Goal: Information Seeking & Learning: Learn about a topic

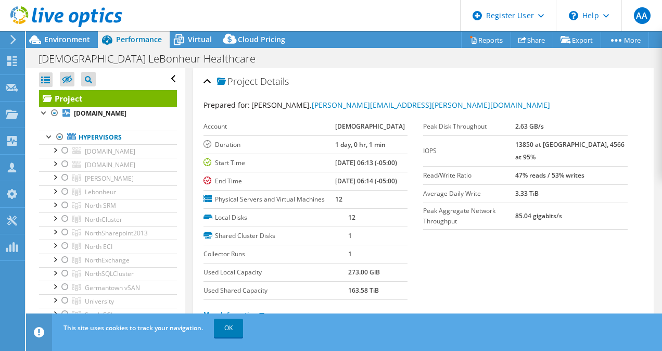
select select "USD"
click at [59, 44] on span "Environment" at bounding box center [67, 39] width 46 height 10
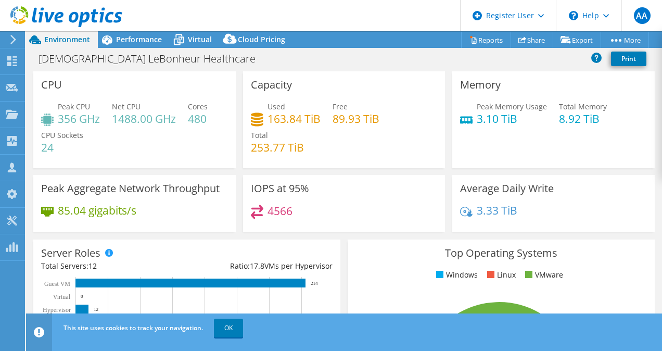
drag, startPoint x: 375, startPoint y: 14, endPoint x: 981, endPoint y: -38, distance: 608.3
click at [661, 0] on html "AA Dell User Athira Anirudhan Athira.Anirudhan@dell.com Dell My Profile Log Out…" at bounding box center [331, 175] width 662 height 351
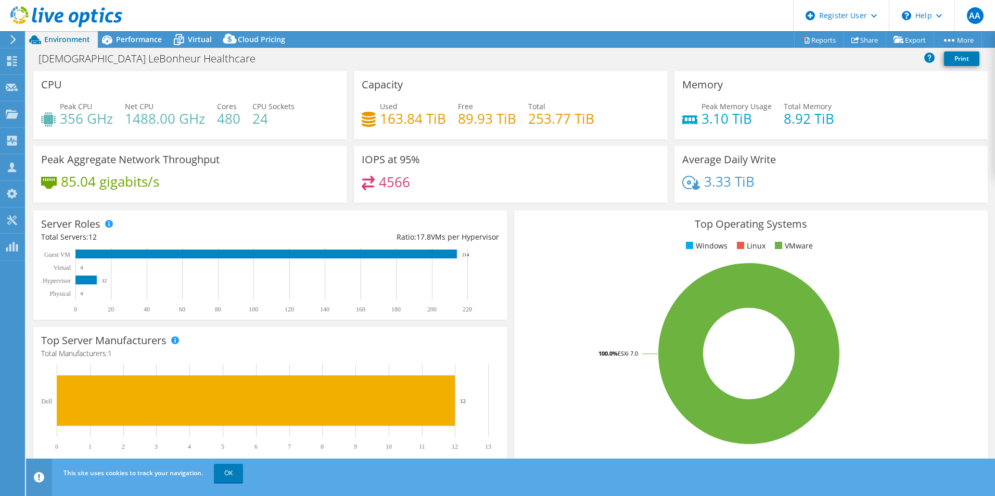
click at [220, 205] on div "Peak Aggregate Network Throughput 85.04 gigabits/s" at bounding box center [190, 177] width 320 height 63
click at [127, 41] on span "Performance" at bounding box center [139, 39] width 46 height 10
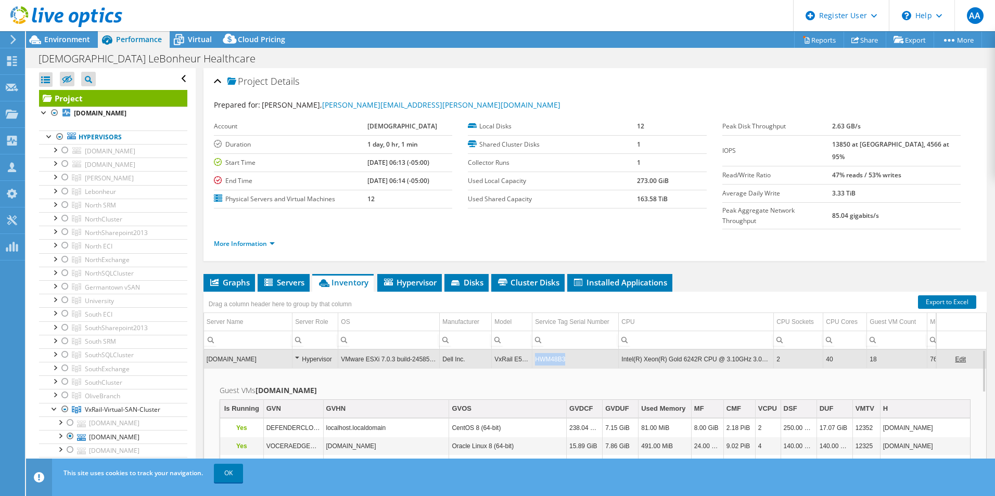
copy td "HWM48B3"
drag, startPoint x: 569, startPoint y: 338, endPoint x: 536, endPoint y: 344, distance: 32.9
click at [536, 350] on td "HWM48B3" at bounding box center [575, 359] width 86 height 18
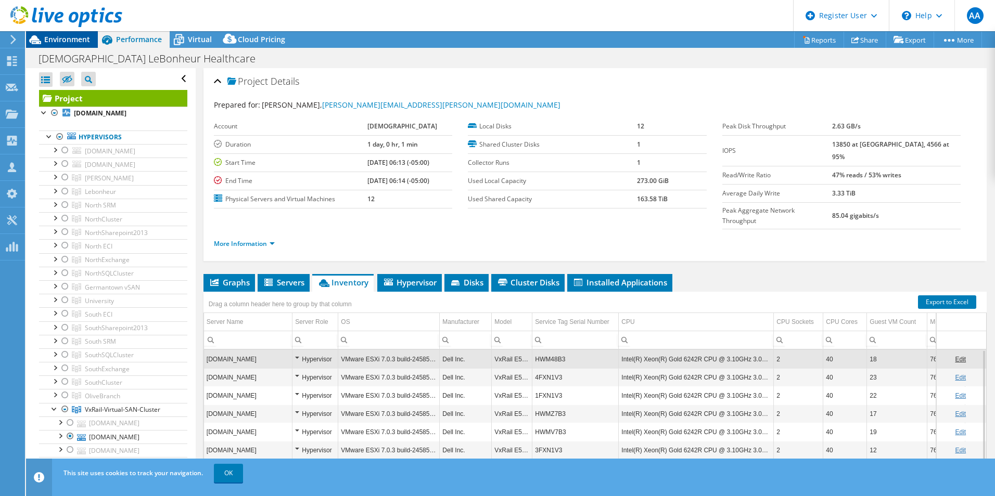
click at [56, 42] on span "Environment" at bounding box center [67, 39] width 46 height 10
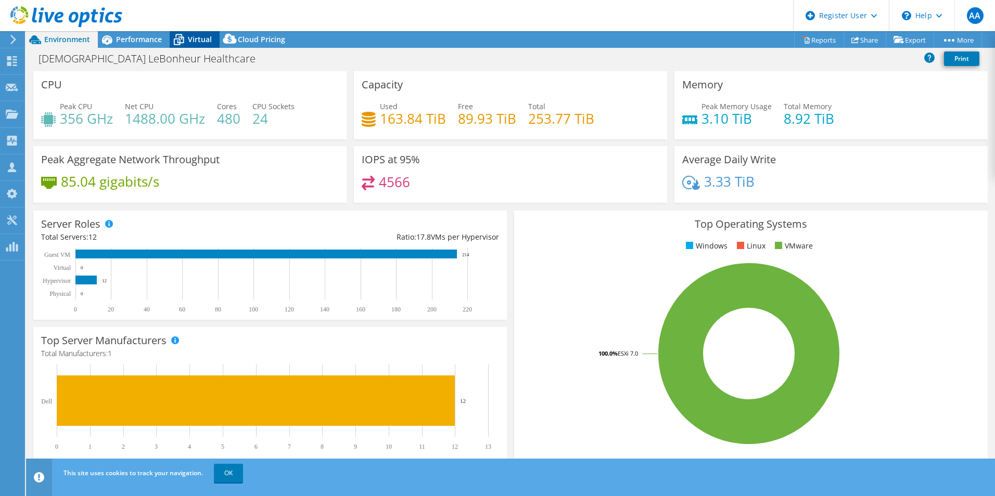
click at [197, 42] on span "Virtual" at bounding box center [200, 39] width 24 height 10
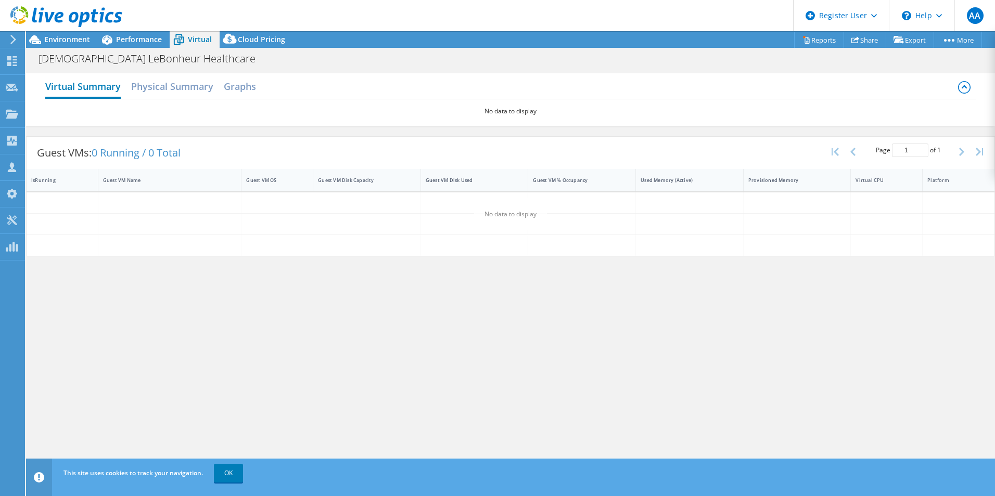
click at [87, 92] on h2 "Virtual Summary" at bounding box center [82, 87] width 75 height 23
click at [126, 35] on span "Performance" at bounding box center [139, 39] width 46 height 10
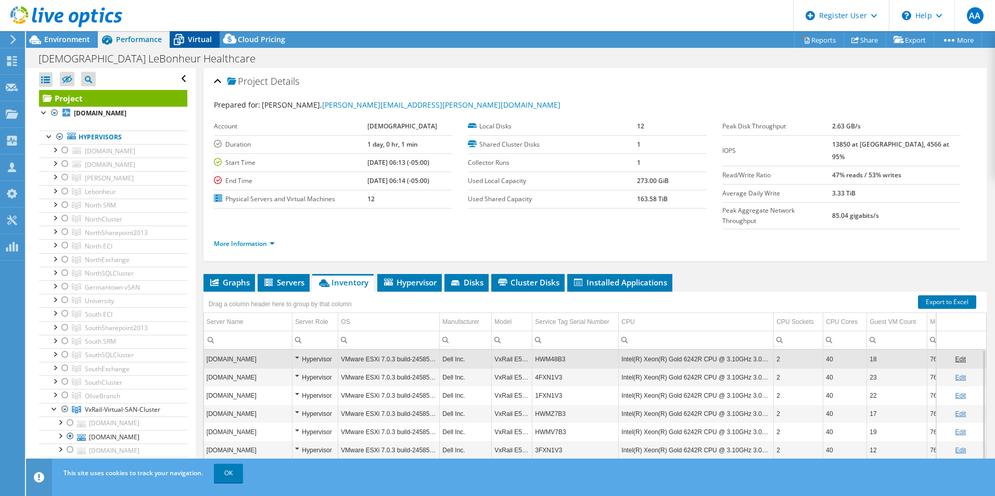
click at [190, 35] on span "Virtual" at bounding box center [200, 39] width 24 height 10
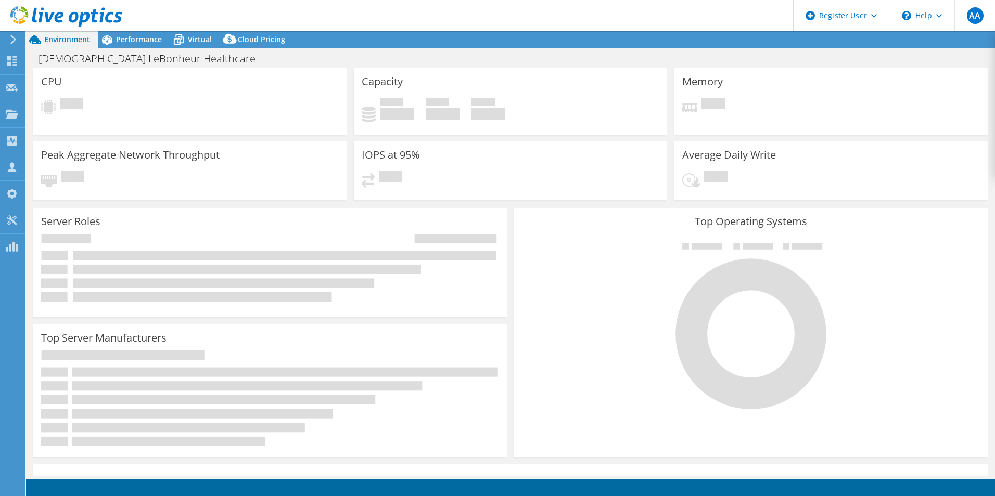
select select "USD"
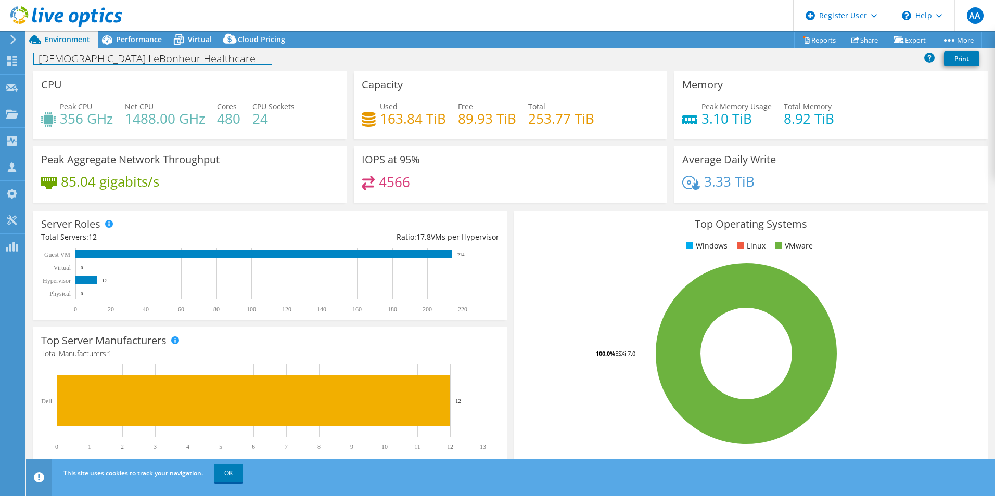
click at [136, 53] on h1 "[DEMOGRAPHIC_DATA] LeBonheur Healthcare" at bounding box center [153, 58] width 238 height 11
click at [132, 43] on span "Performance" at bounding box center [139, 39] width 46 height 10
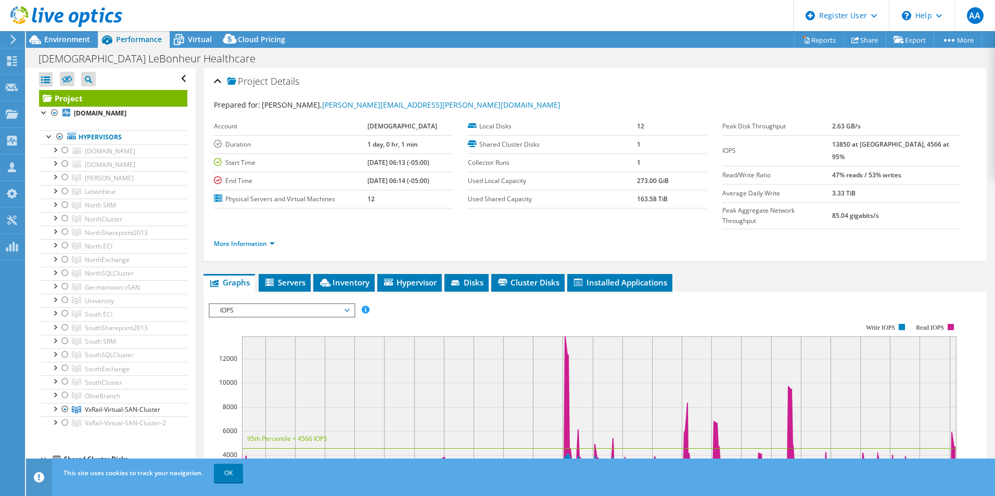
click at [192, 30] on header "AA Dell User Athira Anirudhan Athira.Anirudhan@dell.com Dell My Profile Log Out…" at bounding box center [497, 15] width 995 height 31
click at [191, 37] on span "Virtual" at bounding box center [200, 39] width 24 height 10
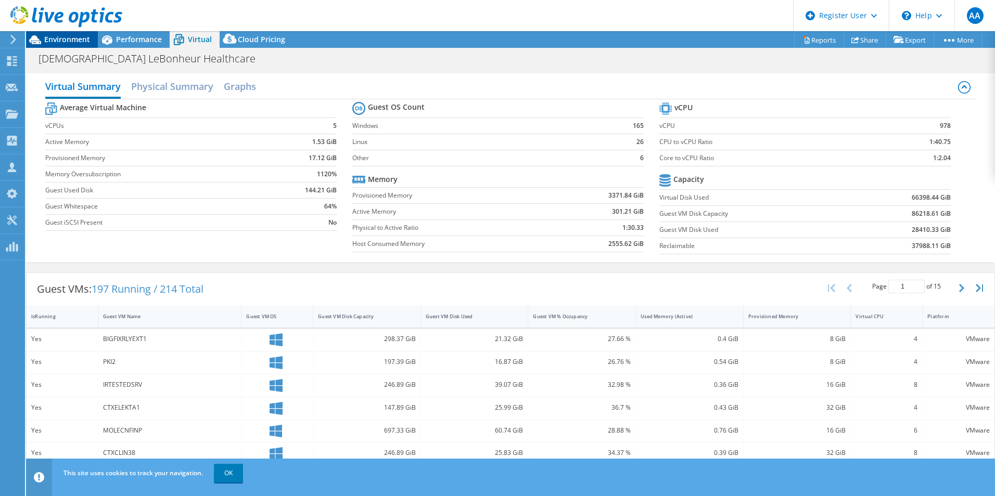
click at [50, 43] on span "Environment" at bounding box center [67, 39] width 46 height 10
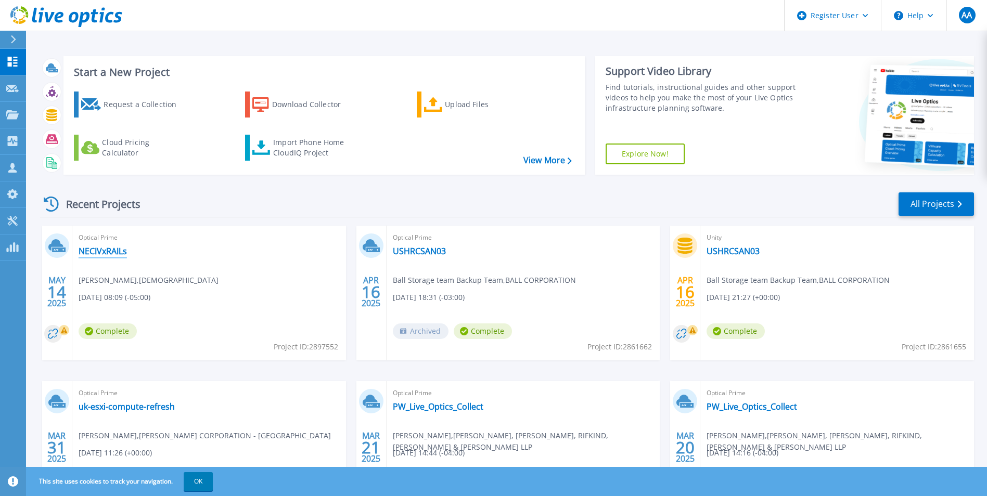
click at [96, 251] on link "NECIVxRAILs" at bounding box center [103, 251] width 48 height 10
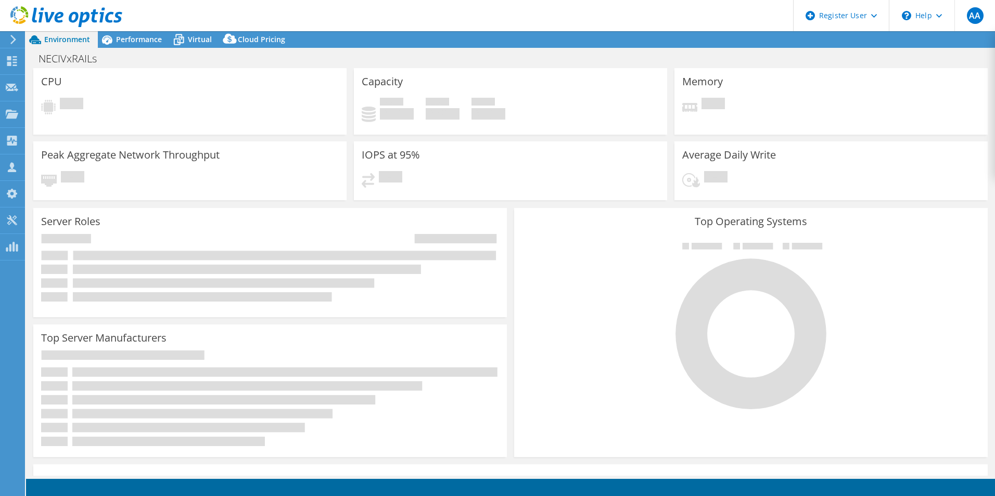
select select "USD"
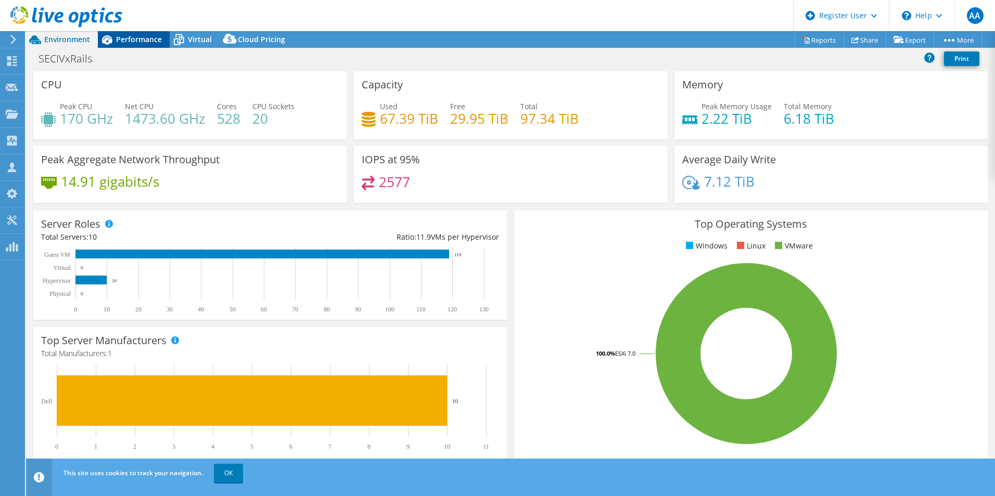
click at [130, 38] on span "Performance" at bounding box center [139, 39] width 46 height 10
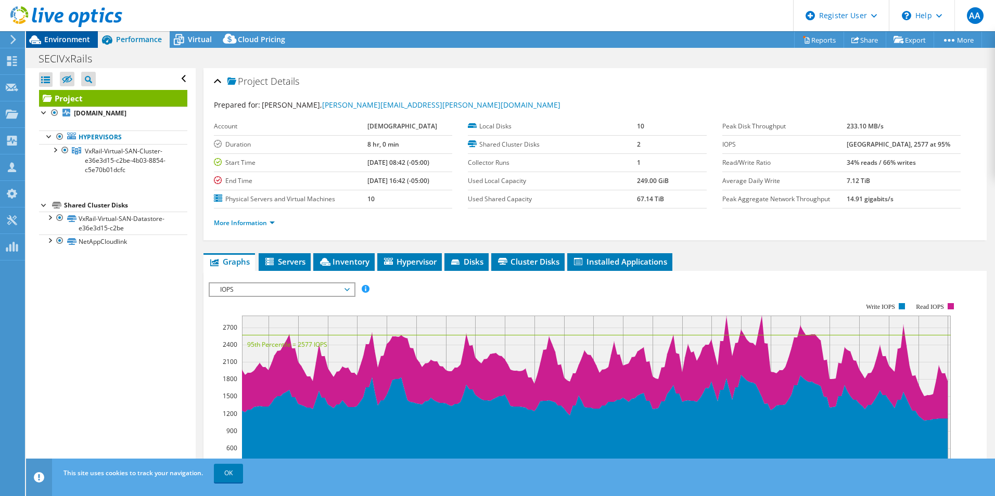
click at [70, 42] on span "Environment" at bounding box center [67, 39] width 46 height 10
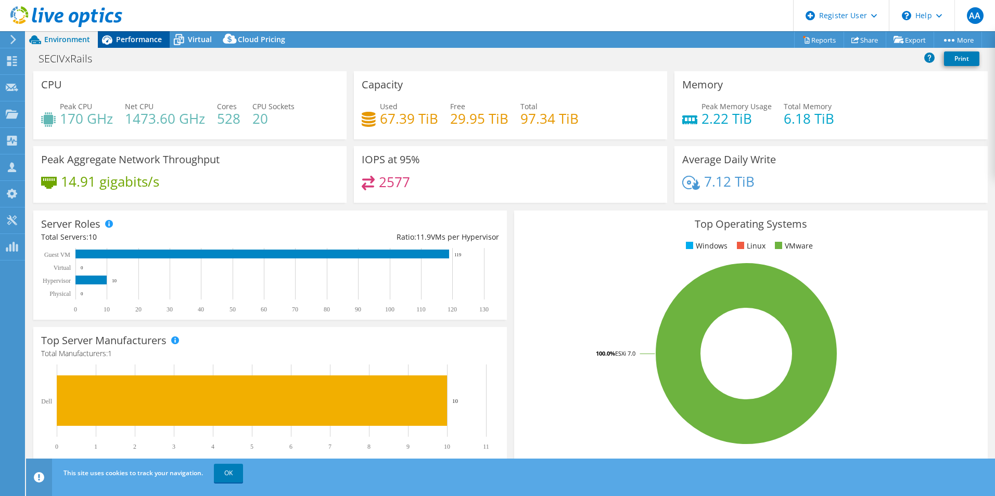
click at [139, 38] on span "Performance" at bounding box center [139, 39] width 46 height 10
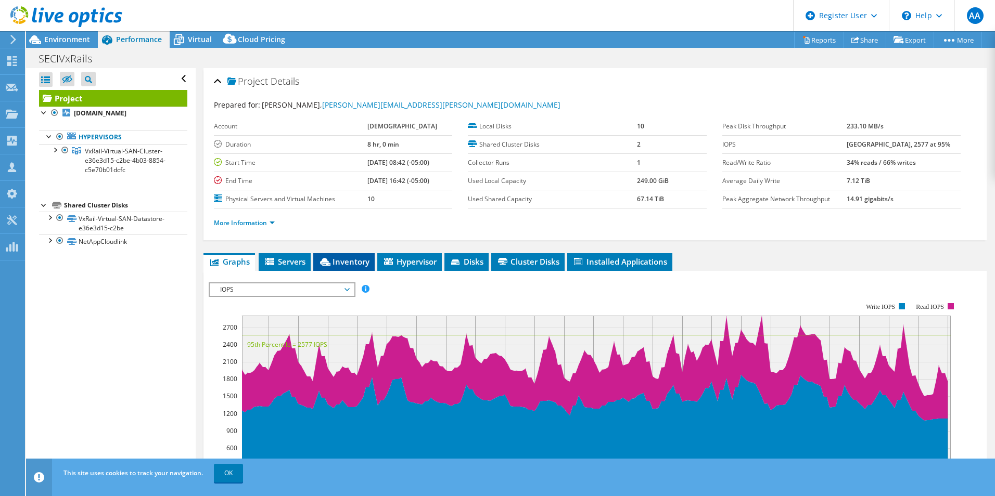
click at [346, 257] on span "Inventory" at bounding box center [343, 261] width 51 height 10
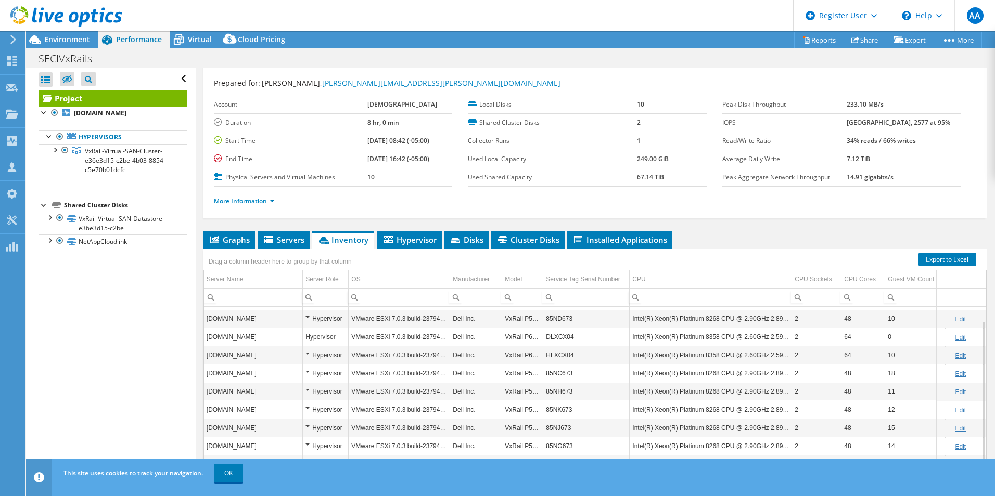
scroll to position [16, 0]
copy td "DLXCX04"
drag, startPoint x: 573, startPoint y: 337, endPoint x: 543, endPoint y: 342, distance: 30.5
click at [543, 342] on td "DLXCX04" at bounding box center [586, 338] width 86 height 18
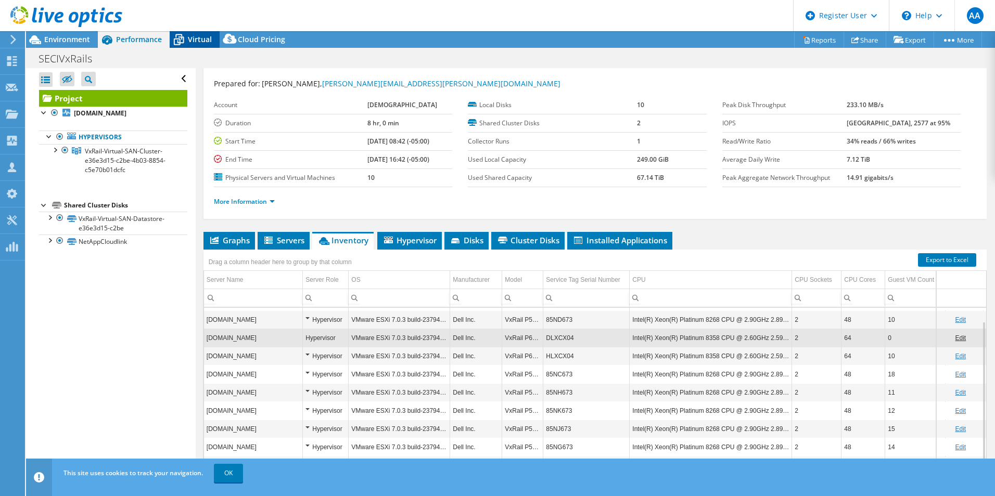
click at [190, 40] on span "Virtual" at bounding box center [200, 39] width 24 height 10
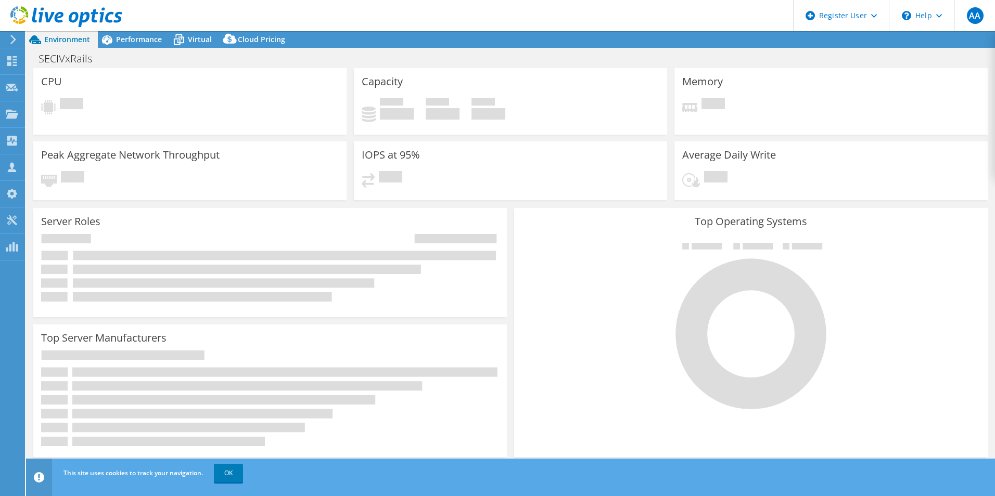
select select "USD"
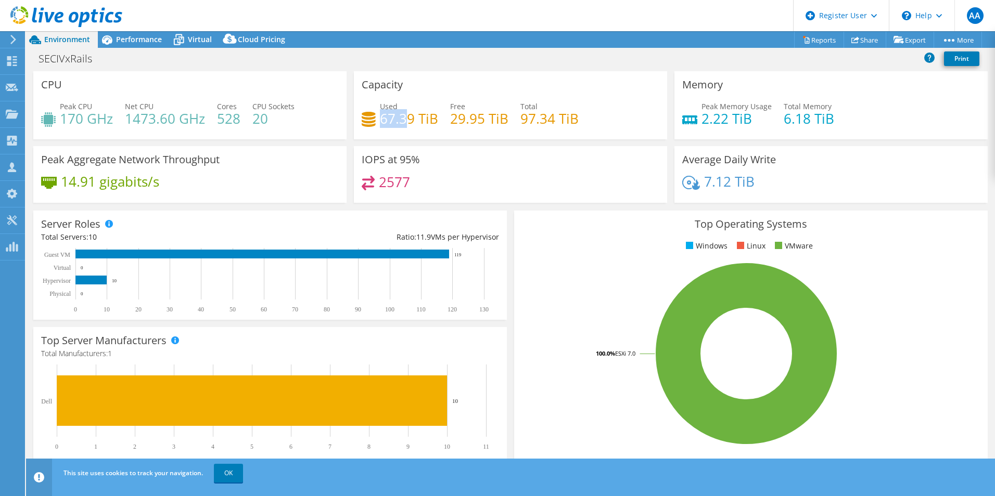
drag, startPoint x: 379, startPoint y: 117, endPoint x: 404, endPoint y: 125, distance: 26.3
click at [404, 124] on h4 "67.39 TiB" at bounding box center [409, 118] width 58 height 11
click at [181, 45] on icon at bounding box center [179, 40] width 18 height 18
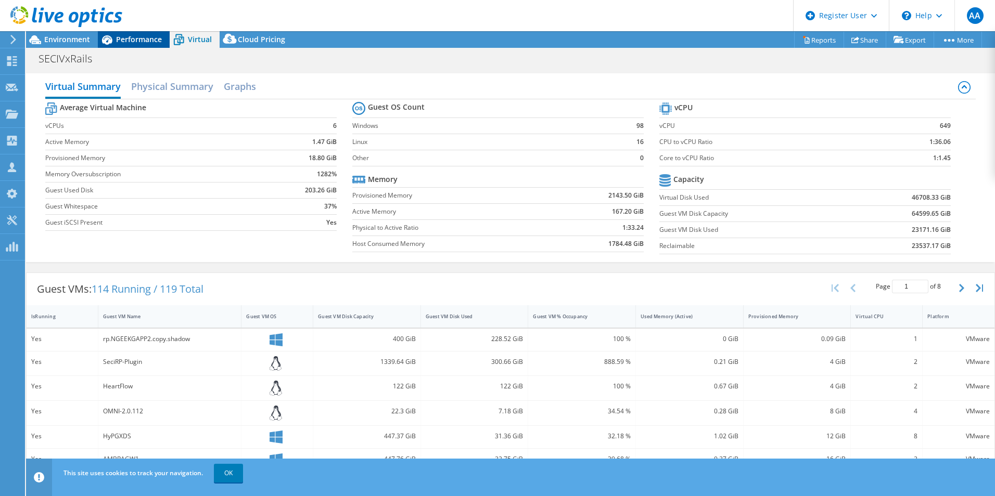
click at [124, 35] on span "Performance" at bounding box center [139, 39] width 46 height 10
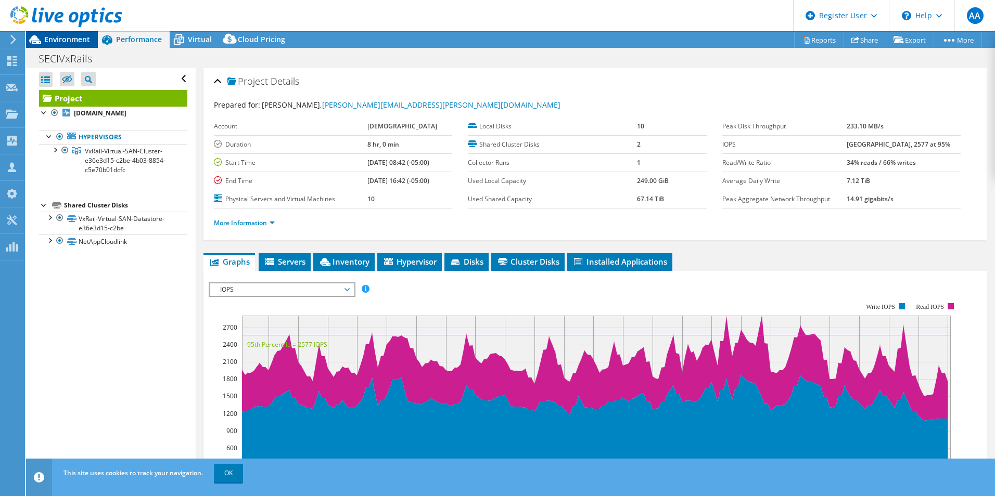
click at [63, 41] on span "Environment" at bounding box center [67, 39] width 46 height 10
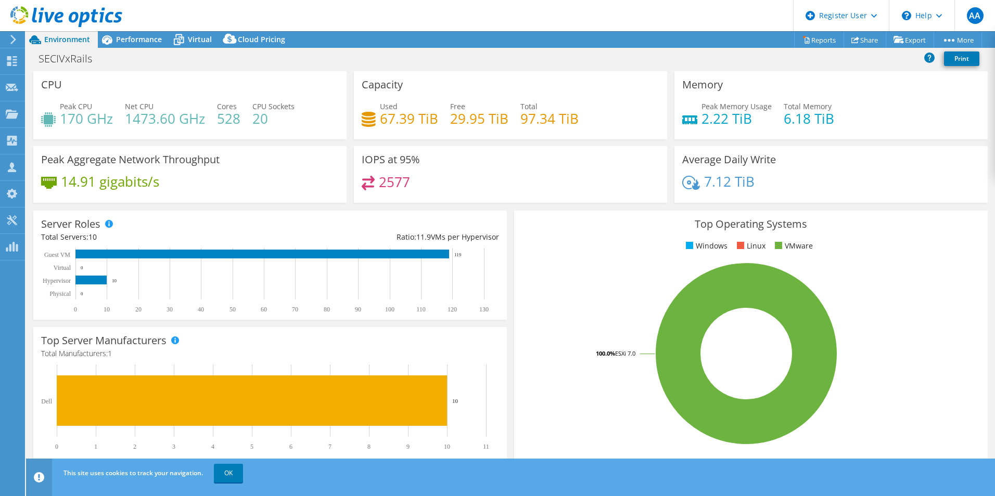
click at [382, 121] on h4 "67.39 TiB" at bounding box center [409, 118] width 58 height 11
click at [197, 40] on span "Virtual" at bounding box center [200, 39] width 24 height 10
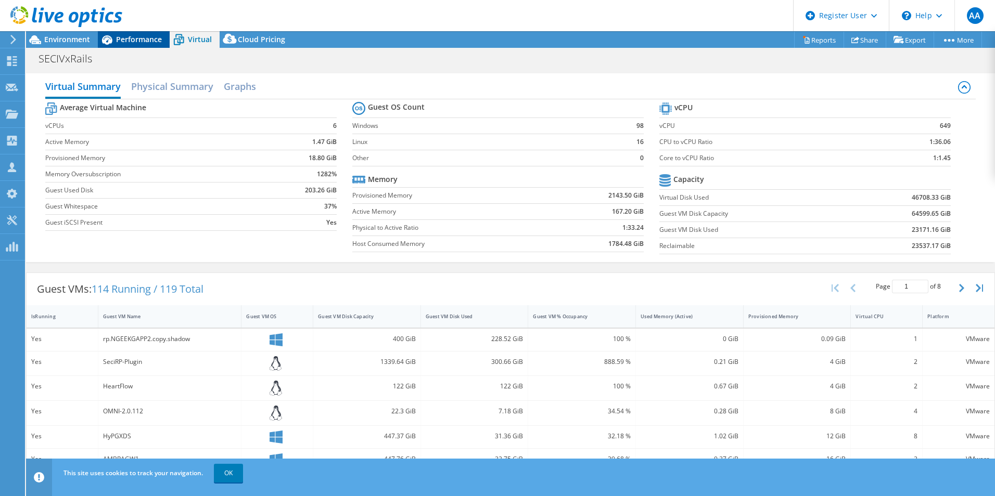
click at [130, 39] on span "Performance" at bounding box center [139, 39] width 46 height 10
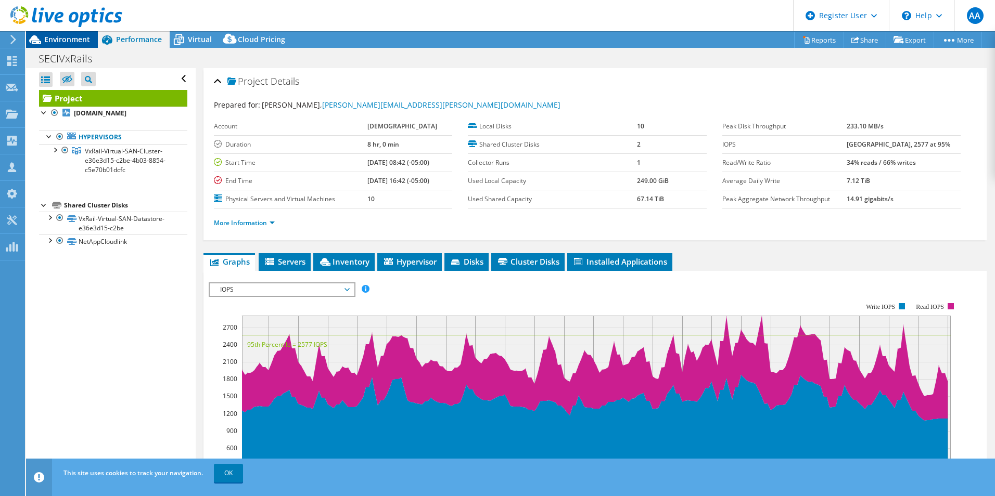
drag, startPoint x: 78, startPoint y: 30, endPoint x: 70, endPoint y: 42, distance: 15.0
click at [70, 42] on div "AA Dell User Athira Anirudhan Athira.Anirudhan@dell.com Dell My Profile Log Out…" at bounding box center [497, 248] width 995 height 496
click at [70, 42] on span "Environment" at bounding box center [67, 39] width 46 height 10
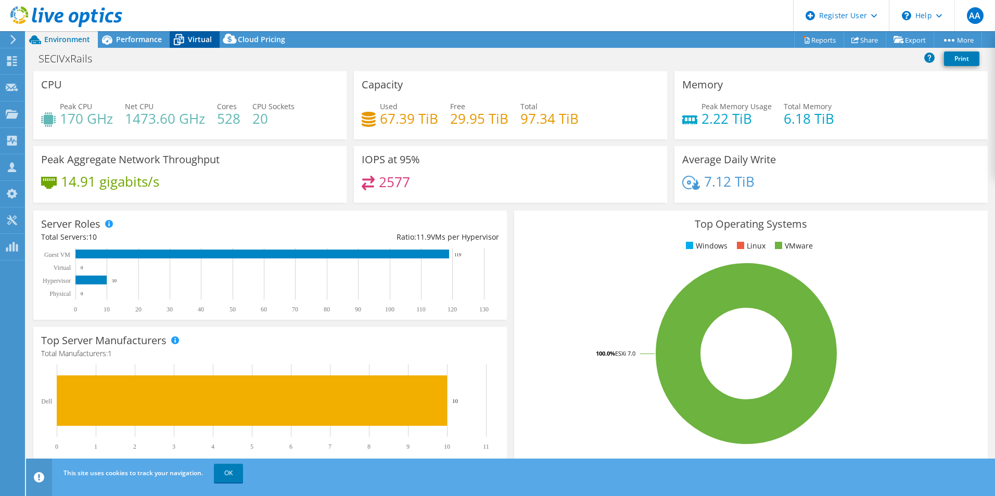
click at [198, 40] on span "Virtual" at bounding box center [200, 39] width 24 height 10
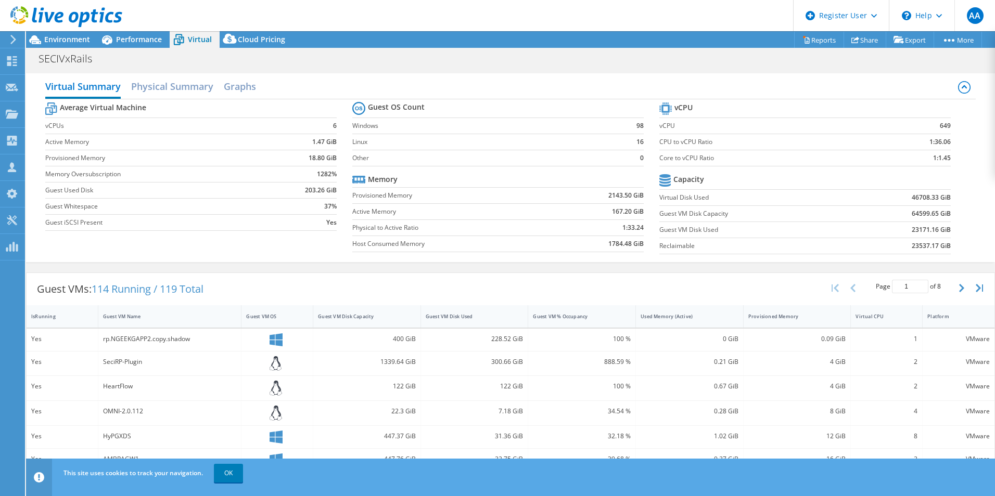
click at [70, 34] on div at bounding box center [61, 17] width 122 height 35
click at [68, 40] on span "Environment" at bounding box center [67, 39] width 46 height 10
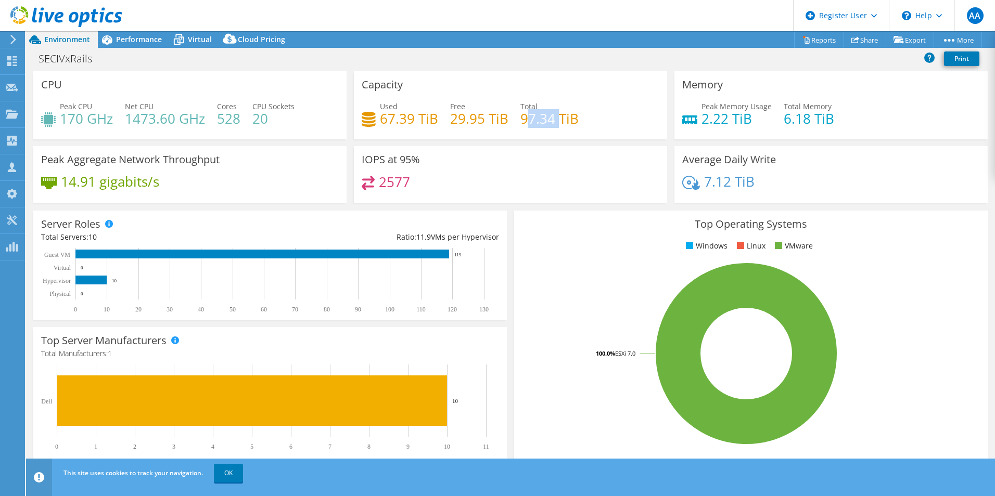
drag, startPoint x: 522, startPoint y: 118, endPoint x: 554, endPoint y: 121, distance: 31.8
click at [554, 121] on h4 "97.34 TiB" at bounding box center [549, 118] width 58 height 11
drag, startPoint x: 554, startPoint y: 121, endPoint x: 520, endPoint y: 114, distance: 34.0
click at [520, 114] on h4 "97.34 TiB" at bounding box center [549, 118] width 58 height 11
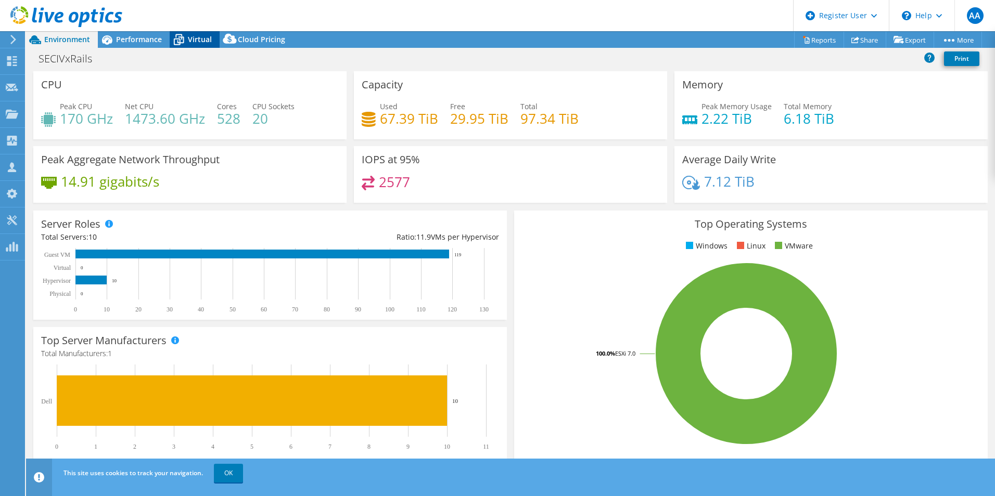
click at [197, 43] on span "Virtual" at bounding box center [200, 39] width 24 height 10
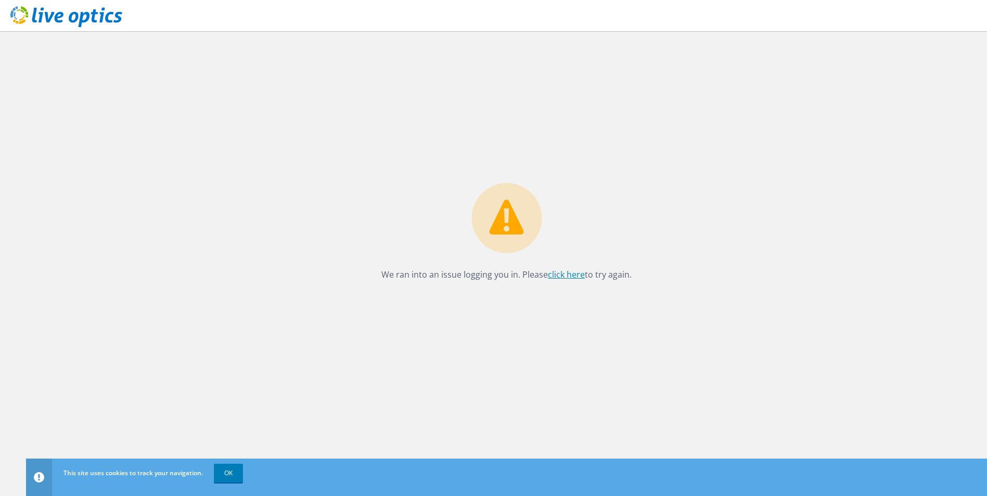
click at [555, 279] on link "click here" at bounding box center [566, 274] width 37 height 11
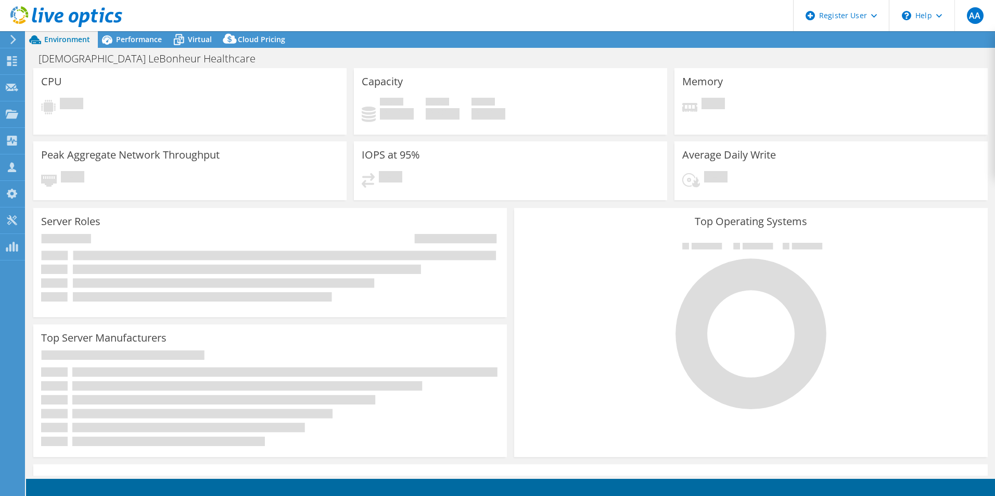
select select "USD"
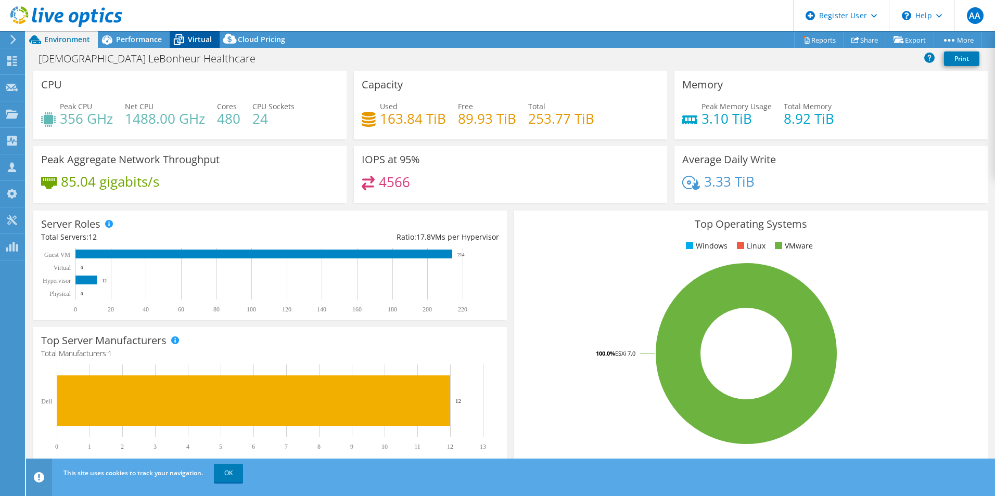
click at [189, 47] on div "Virtual" at bounding box center [195, 39] width 50 height 17
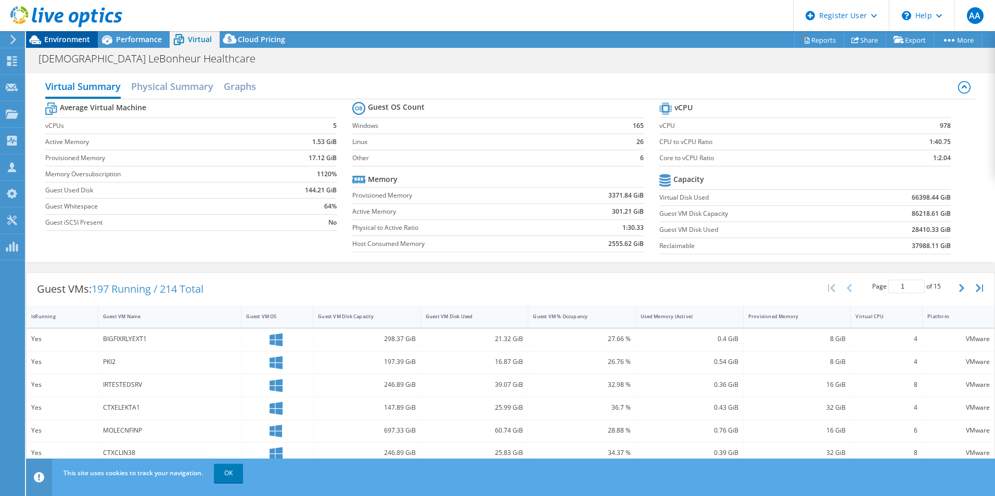
click at [46, 35] on span "Environment" at bounding box center [67, 39] width 46 height 10
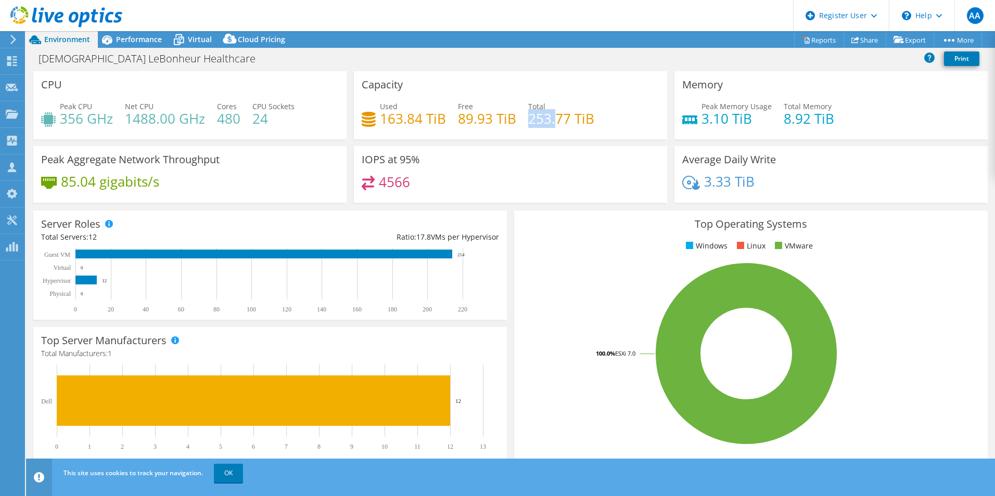
drag, startPoint x: 527, startPoint y: 125, endPoint x: 554, endPoint y: 125, distance: 27.1
click at [554, 124] on h4 "253.77 TiB" at bounding box center [561, 118] width 66 height 11
click at [198, 45] on div "Virtual" at bounding box center [195, 39] width 50 height 17
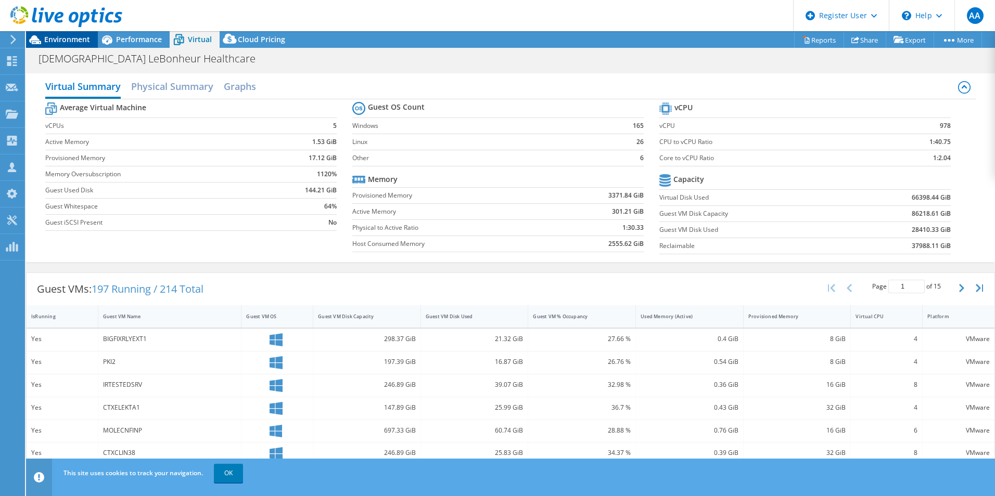
click at [66, 37] on span "Environment" at bounding box center [67, 39] width 46 height 10
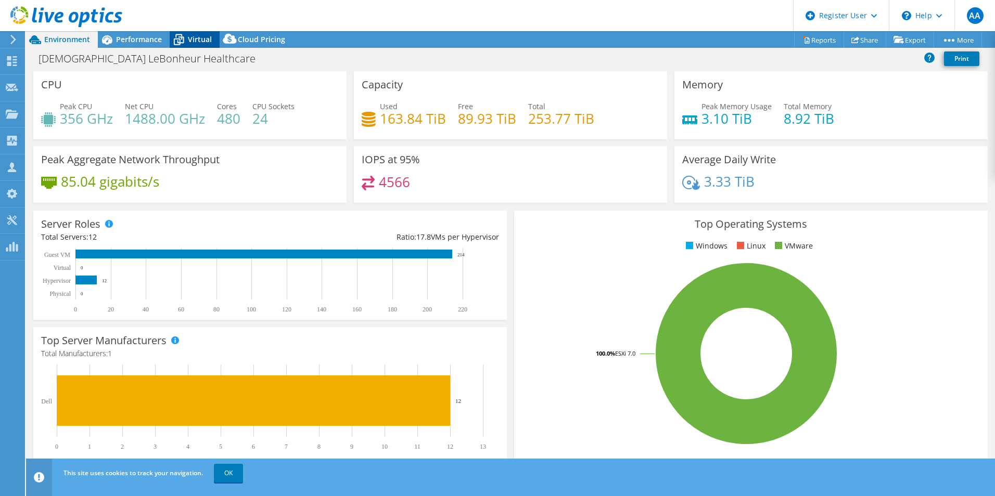
click at [192, 46] on div "Virtual" at bounding box center [195, 39] width 50 height 17
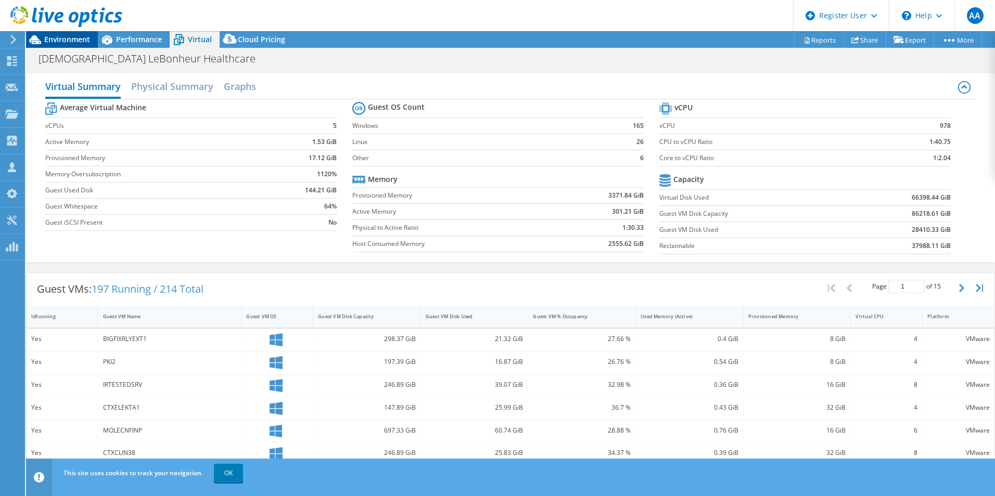
click at [45, 37] on span "Environment" at bounding box center [67, 39] width 46 height 10
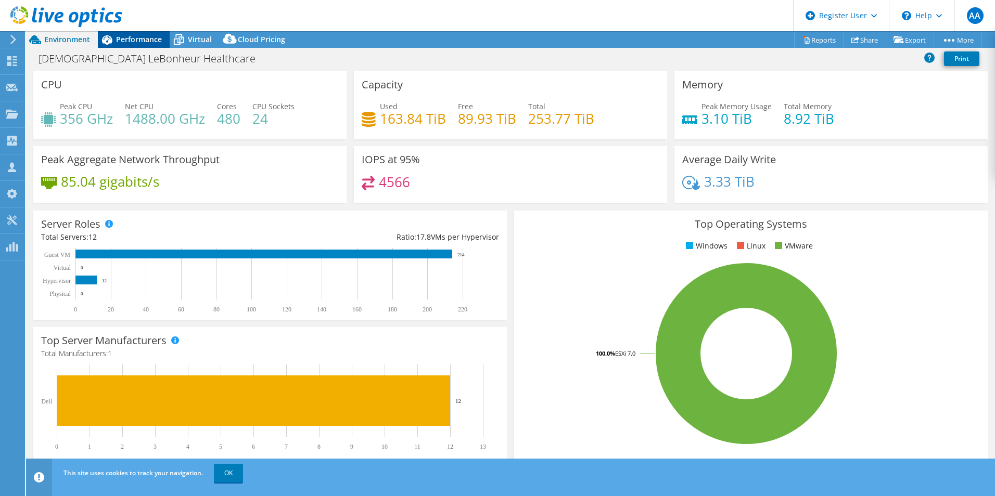
click at [131, 43] on span "Performance" at bounding box center [139, 39] width 46 height 10
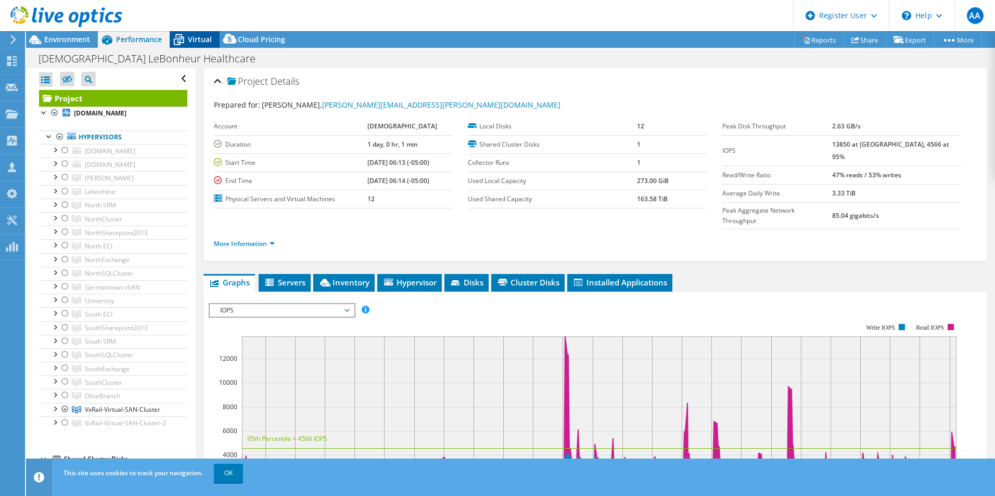
click at [185, 37] on icon at bounding box center [179, 40] width 18 height 18
